Goal: Task Accomplishment & Management: Manage account settings

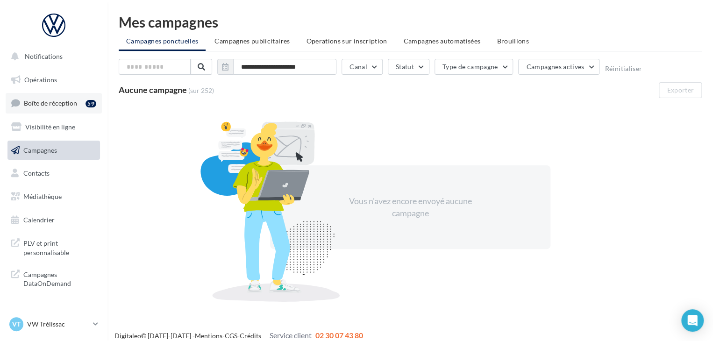
click at [85, 101] on link "Boîte de réception 59" at bounding box center [54, 103] width 96 height 20
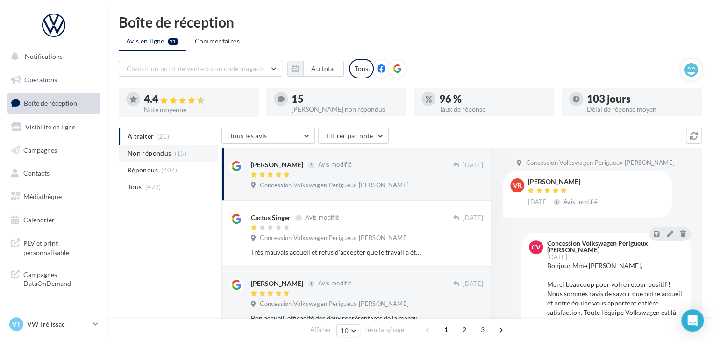
click at [176, 155] on span "(15)" at bounding box center [181, 153] width 12 height 7
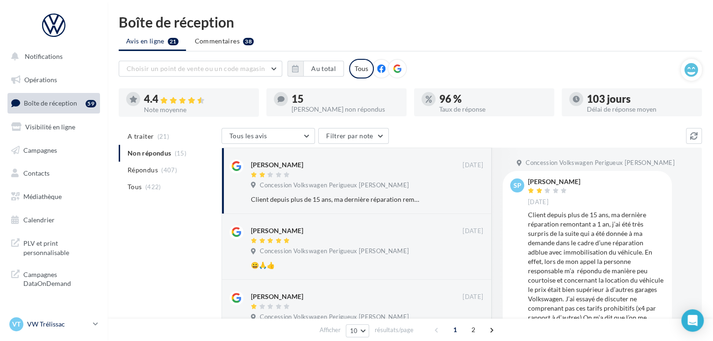
click at [79, 321] on p "VW Trélissac" at bounding box center [58, 324] width 62 height 9
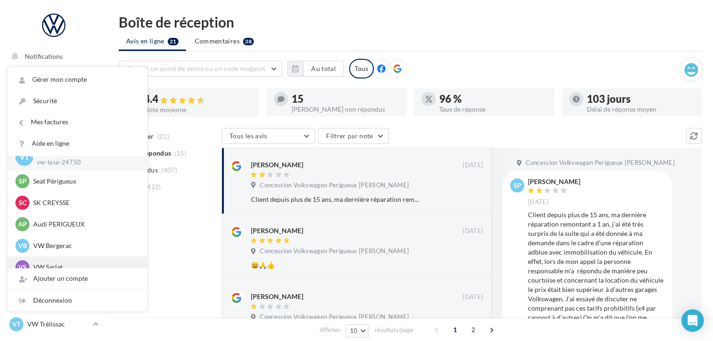
scroll to position [22, 0]
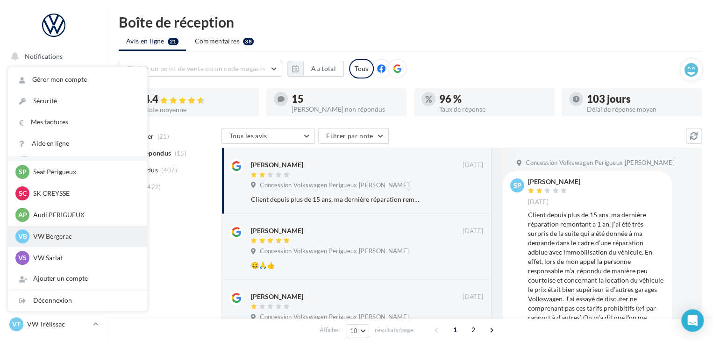
click at [85, 237] on p "VW Bergerac" at bounding box center [84, 236] width 103 height 9
